Goal: Check status: Check status

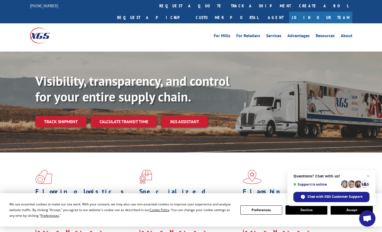
click at [227, 6] on link "track a shipment" at bounding box center [261, 6] width 68 height 12
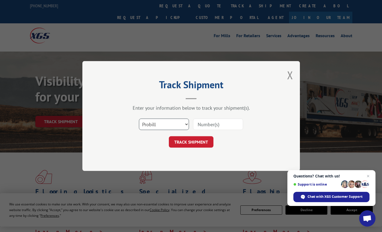
click at [188, 127] on select "Select category... Probill BOL PO" at bounding box center [164, 124] width 50 height 11
select select "bol"
click at [217, 124] on input at bounding box center [218, 124] width 50 height 11
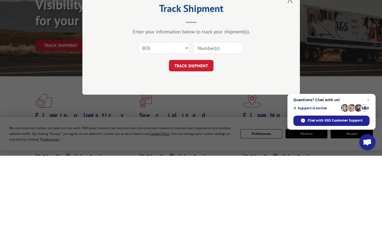
click at [209, 119] on input at bounding box center [218, 124] width 50 height 11
paste input "3391930"
type input "3391930"
click at [195, 136] on button "TRACK SHIPMENT" at bounding box center [191, 141] width 45 height 11
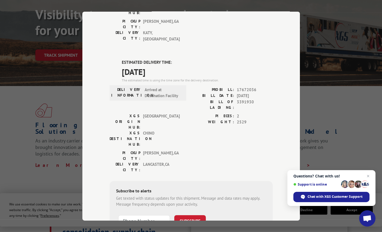
scroll to position [66, 0]
click at [345, 70] on div "Track Shipment DELIVERED DELIVERY INFORMATION: [DATE] 03:30 pm R [PERSON_NAME] …" at bounding box center [191, 116] width 382 height 232
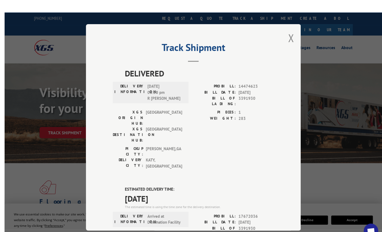
scroll to position [0, 0]
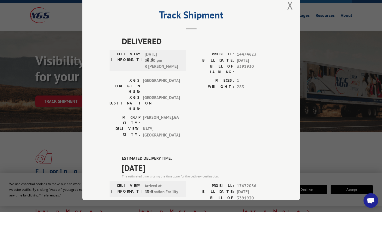
click at [295, 14] on div "Track Shipment DELIVERED DELIVERY INFORMATION: [DATE] 03:30 pm R [PERSON_NAME] …" at bounding box center [190, 116] width 217 height 209
click at [291, 18] on div "Track Shipment DELIVERED DELIVERY INFORMATION: [DATE] 03:30 pm R [PERSON_NAME] …" at bounding box center [190, 116] width 217 height 209
click at [294, 14] on div "Track Shipment DELIVERED DELIVERY INFORMATION: [DATE] 03:30 pm R [PERSON_NAME] …" at bounding box center [190, 116] width 217 height 209
click at [292, 18] on button "Close modal" at bounding box center [290, 25] width 6 height 14
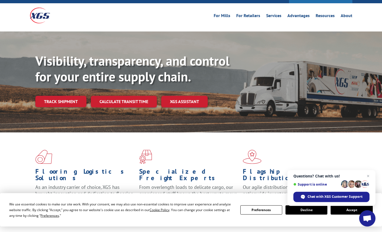
click at [290, 32] on div "Visibility, transparency, and control for your entire supply chain. Track shipm…" at bounding box center [191, 88] width 382 height 112
